Goal: Task Accomplishment & Management: Manage account settings

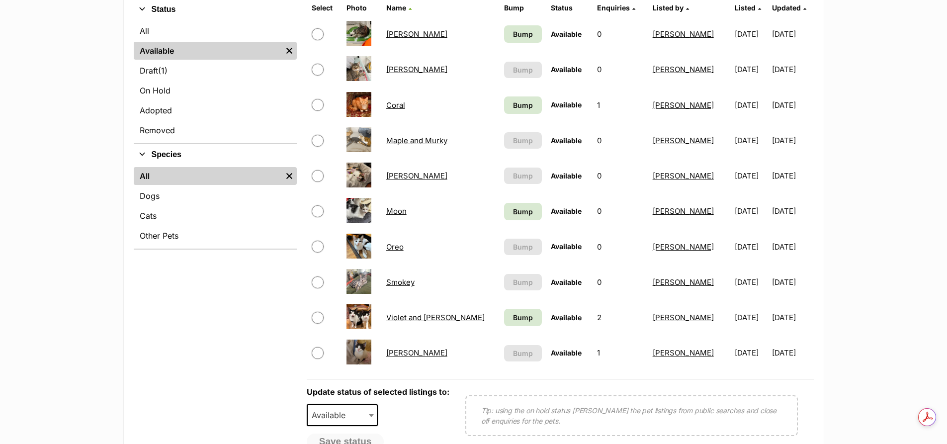
click at [404, 285] on link "Smokey" at bounding box center [400, 281] width 28 height 9
